Goal: Find specific page/section: Find specific page/section

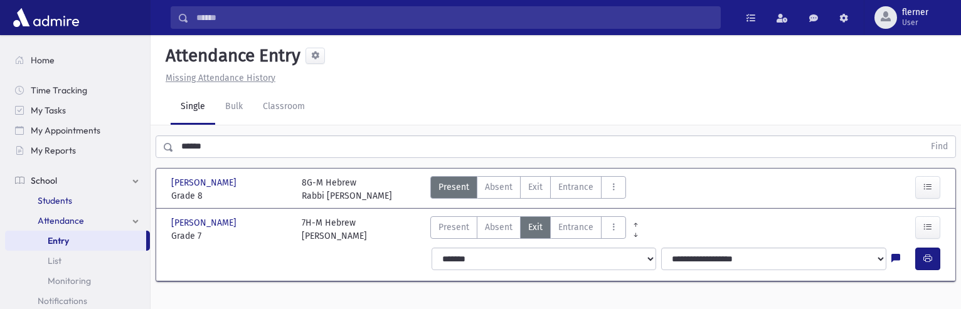
click at [56, 202] on span "Students" at bounding box center [55, 200] width 35 height 11
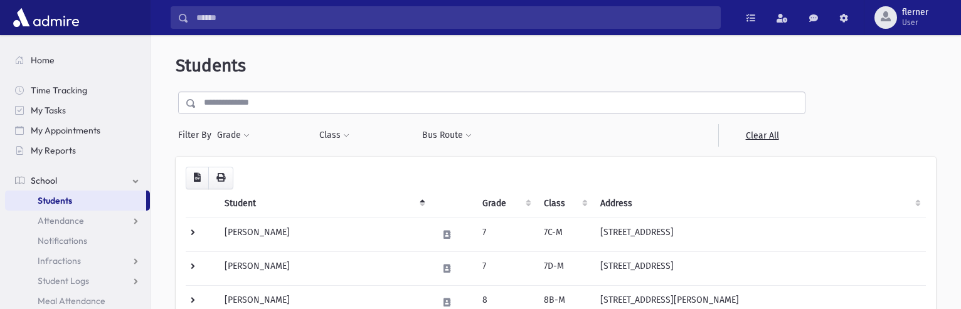
click at [253, 105] on input "text" at bounding box center [500, 103] width 609 height 23
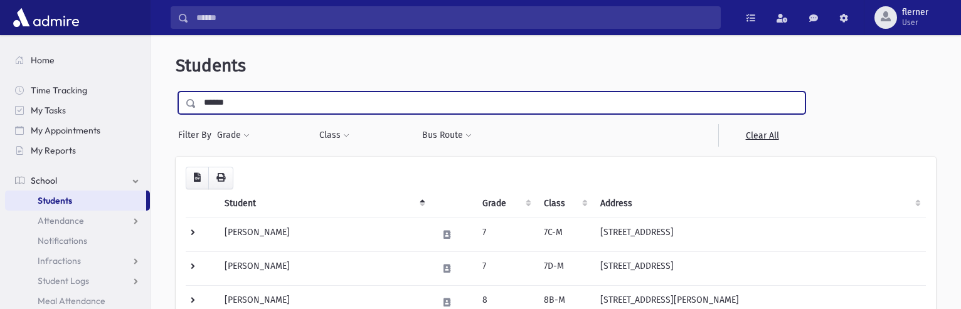
type input "******"
click at [176, 92] on input "submit" at bounding box center [193, 100] width 35 height 17
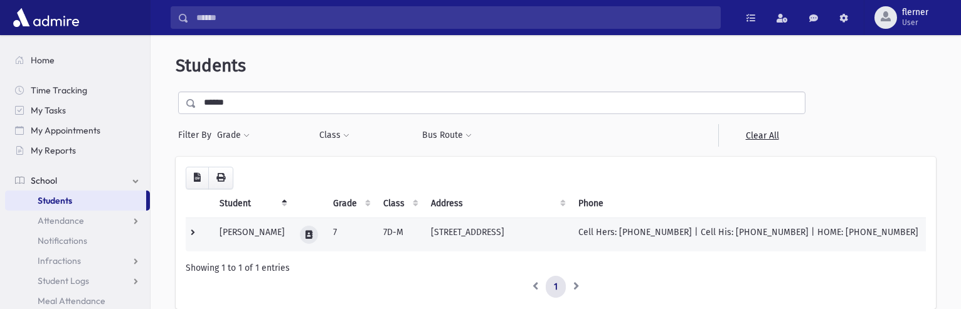
click at [309, 232] on icon at bounding box center [309, 235] width 7 height 8
click at [348, 237] on icon "button" at bounding box center [344, 235] width 10 height 8
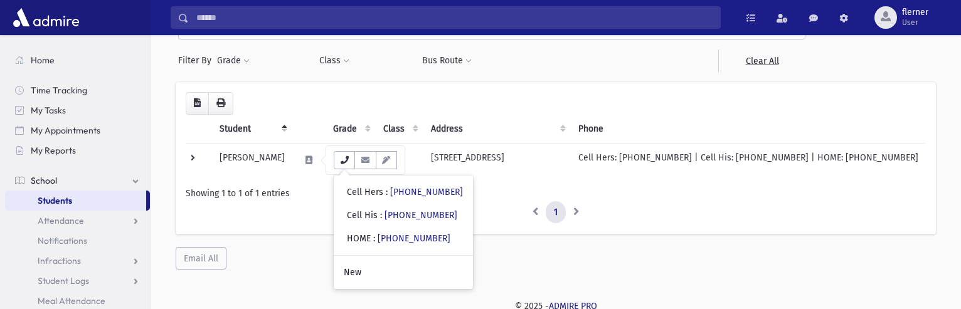
scroll to position [78, 0]
